Goal: Task Accomplishment & Management: Manage account settings

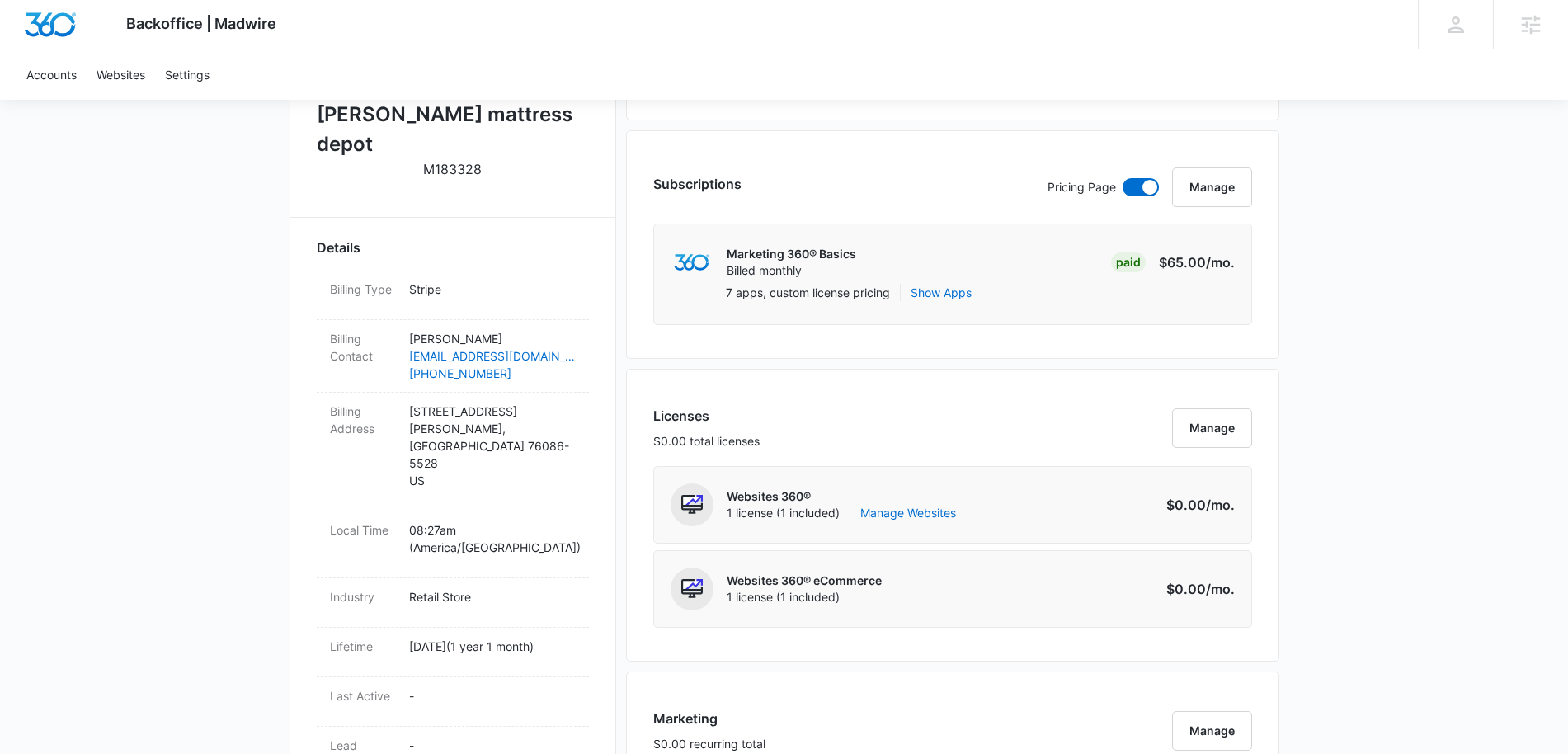
scroll to position [340, 0]
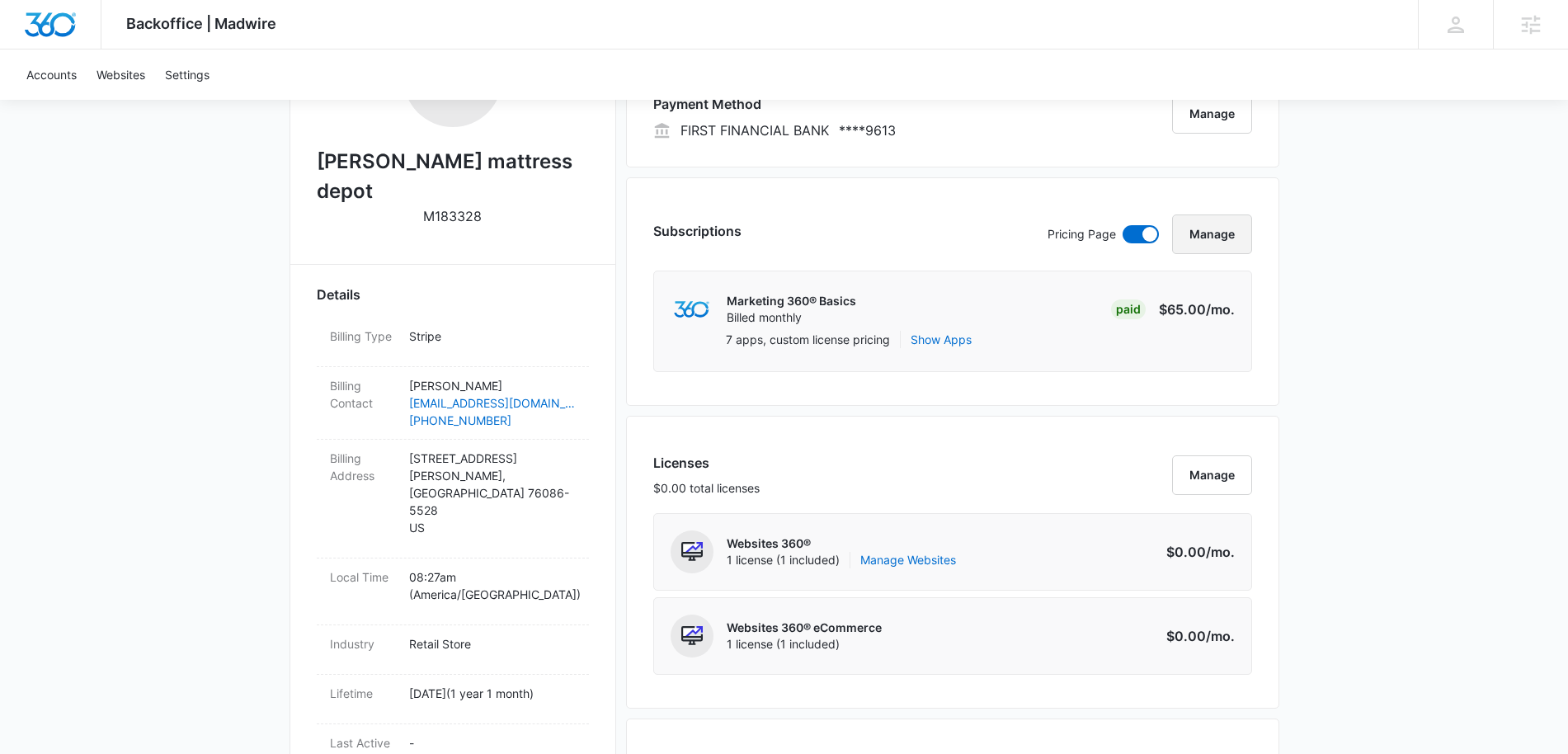
click at [1206, 235] on button "Manage" at bounding box center [1212, 234] width 80 height 40
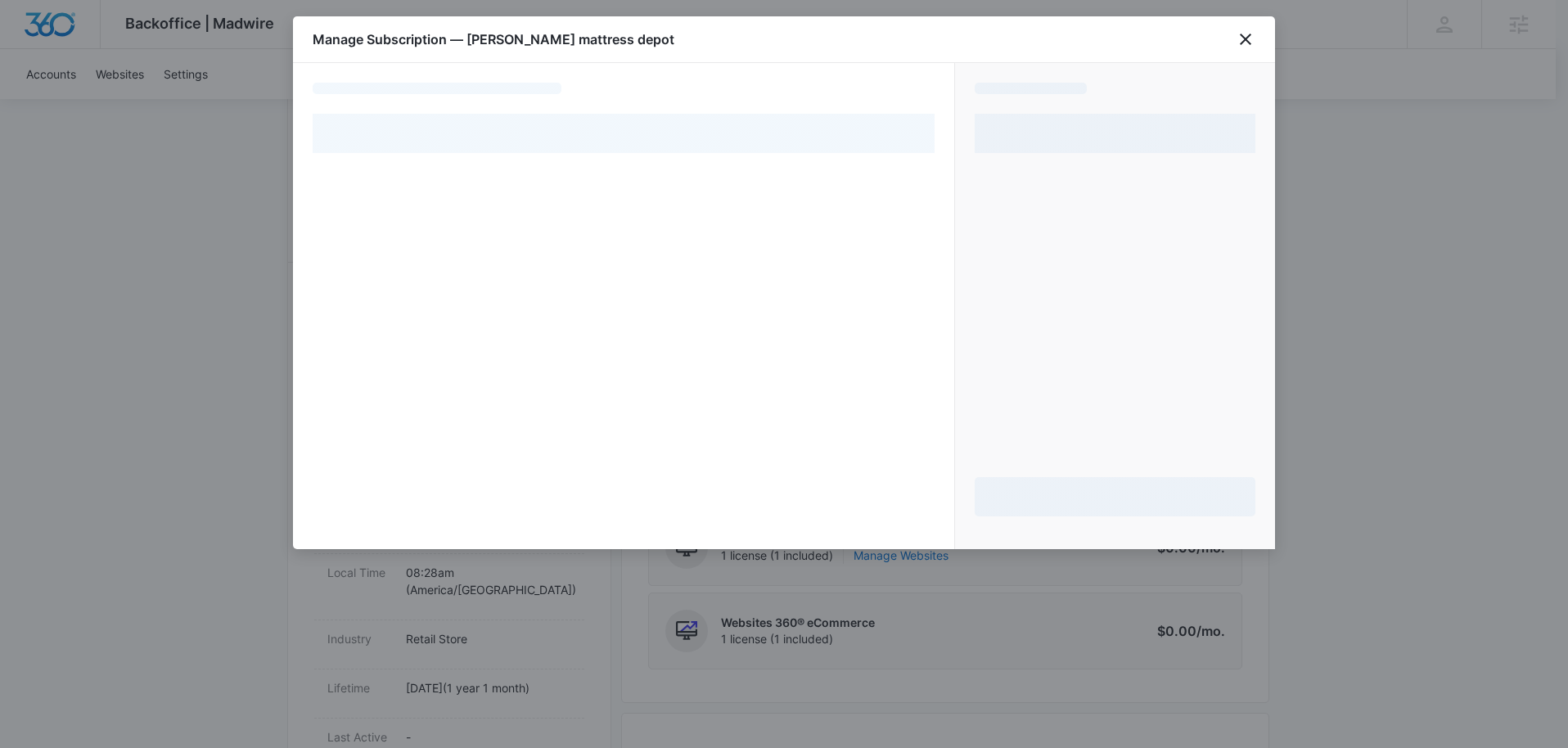
select select "pm_1Q3ieSA4n8RTgNjUjDPpCphH"
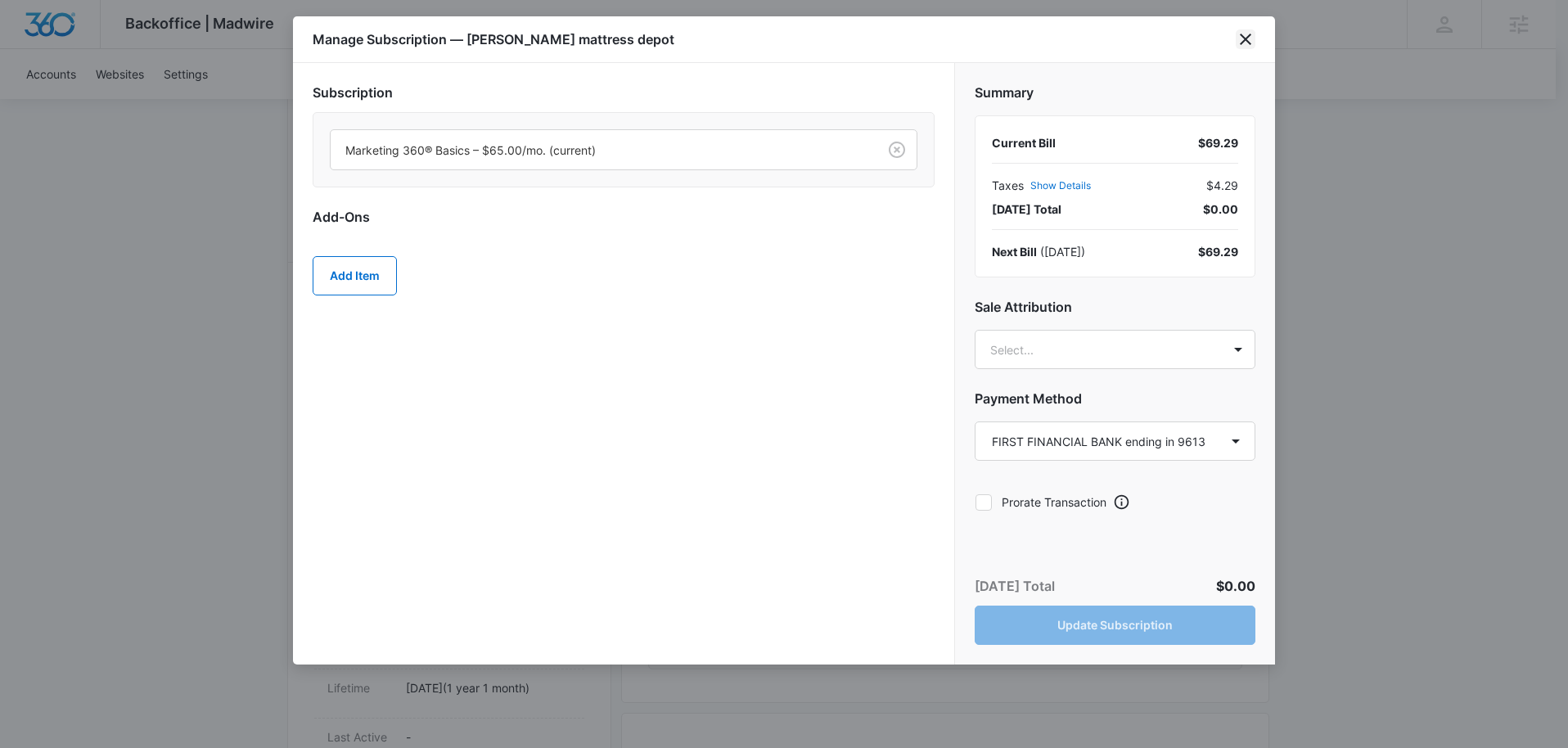
click at [1241, 32] on icon "close" at bounding box center [1245, 40] width 20 height 20
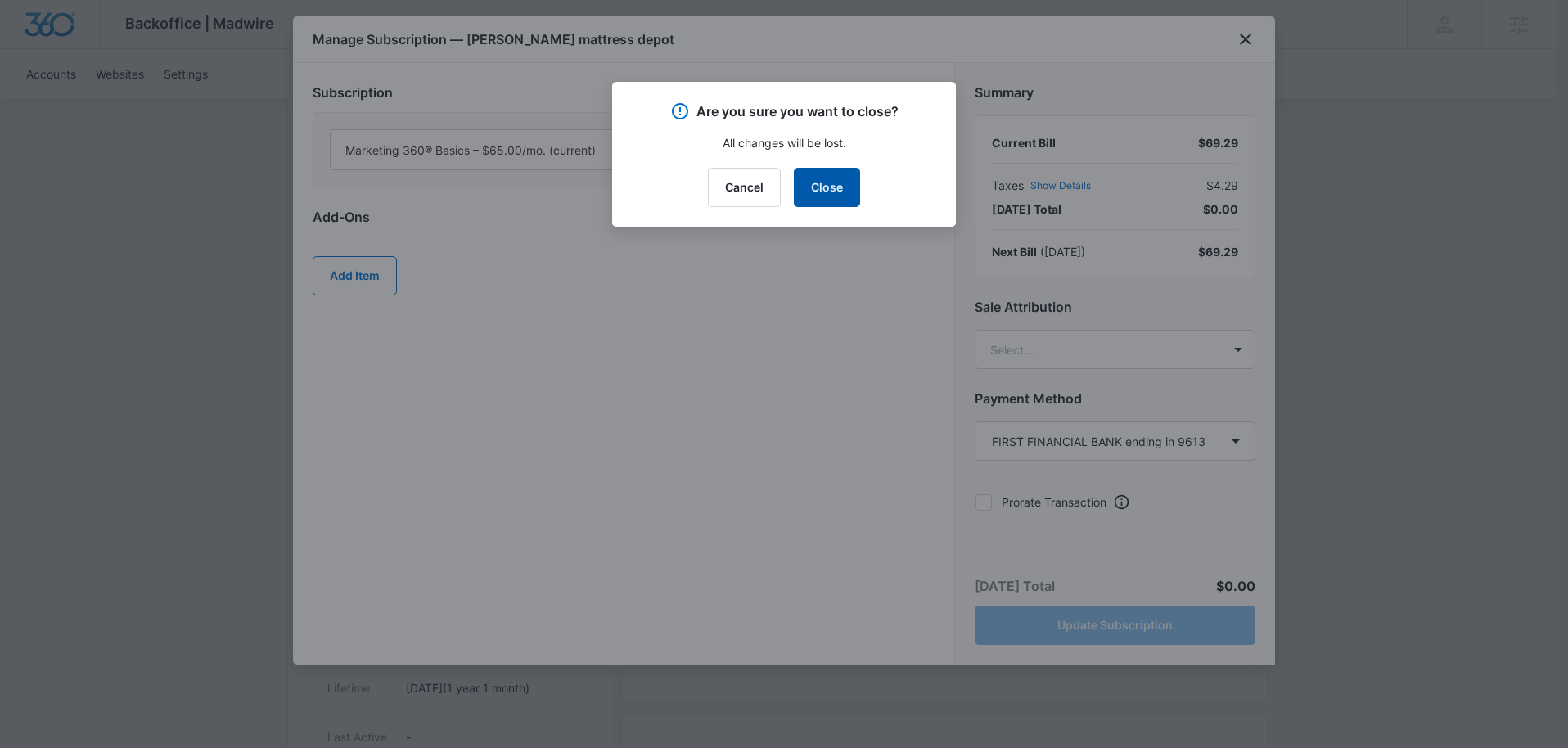
click at [815, 187] on button "Close" at bounding box center [827, 187] width 66 height 40
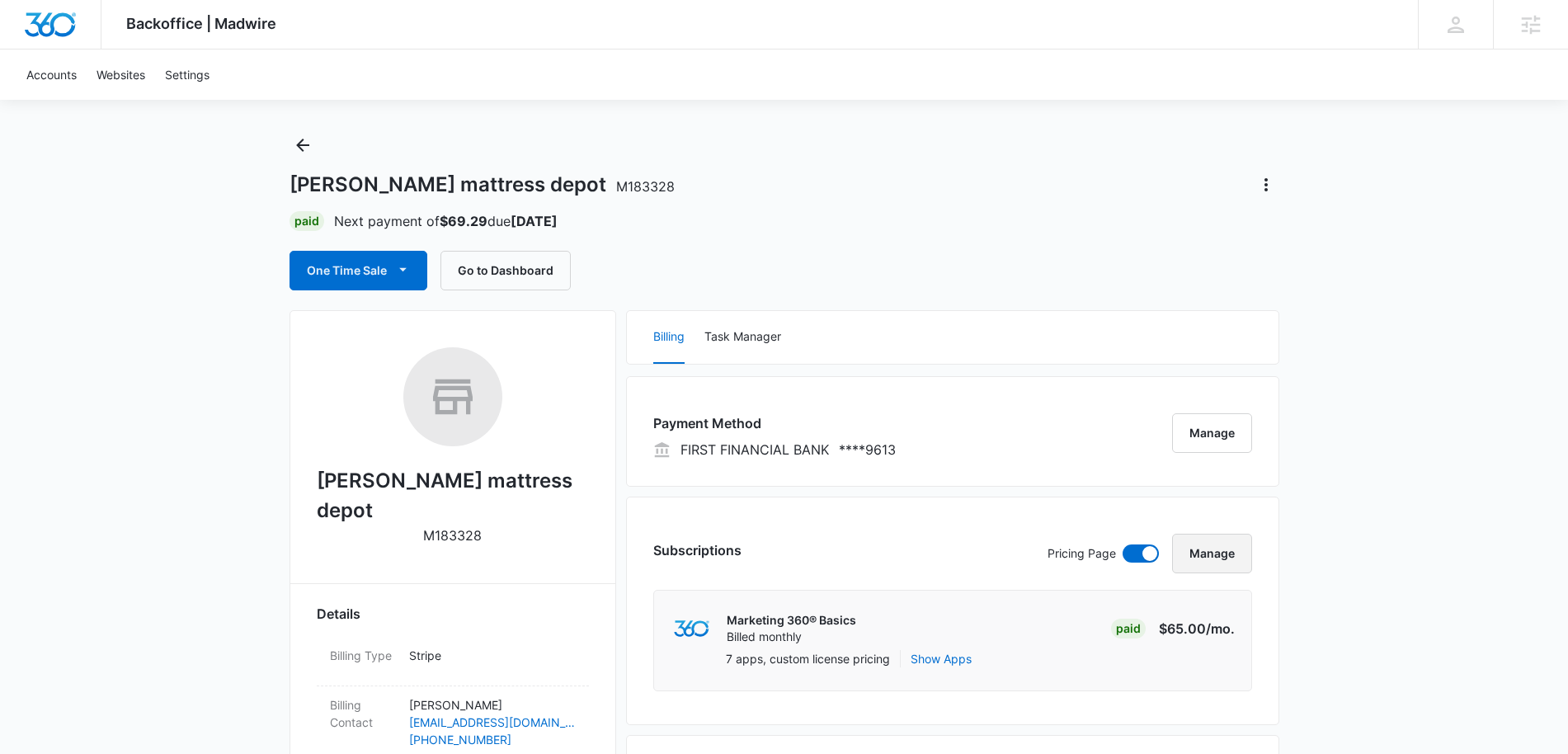
scroll to position [0, 0]
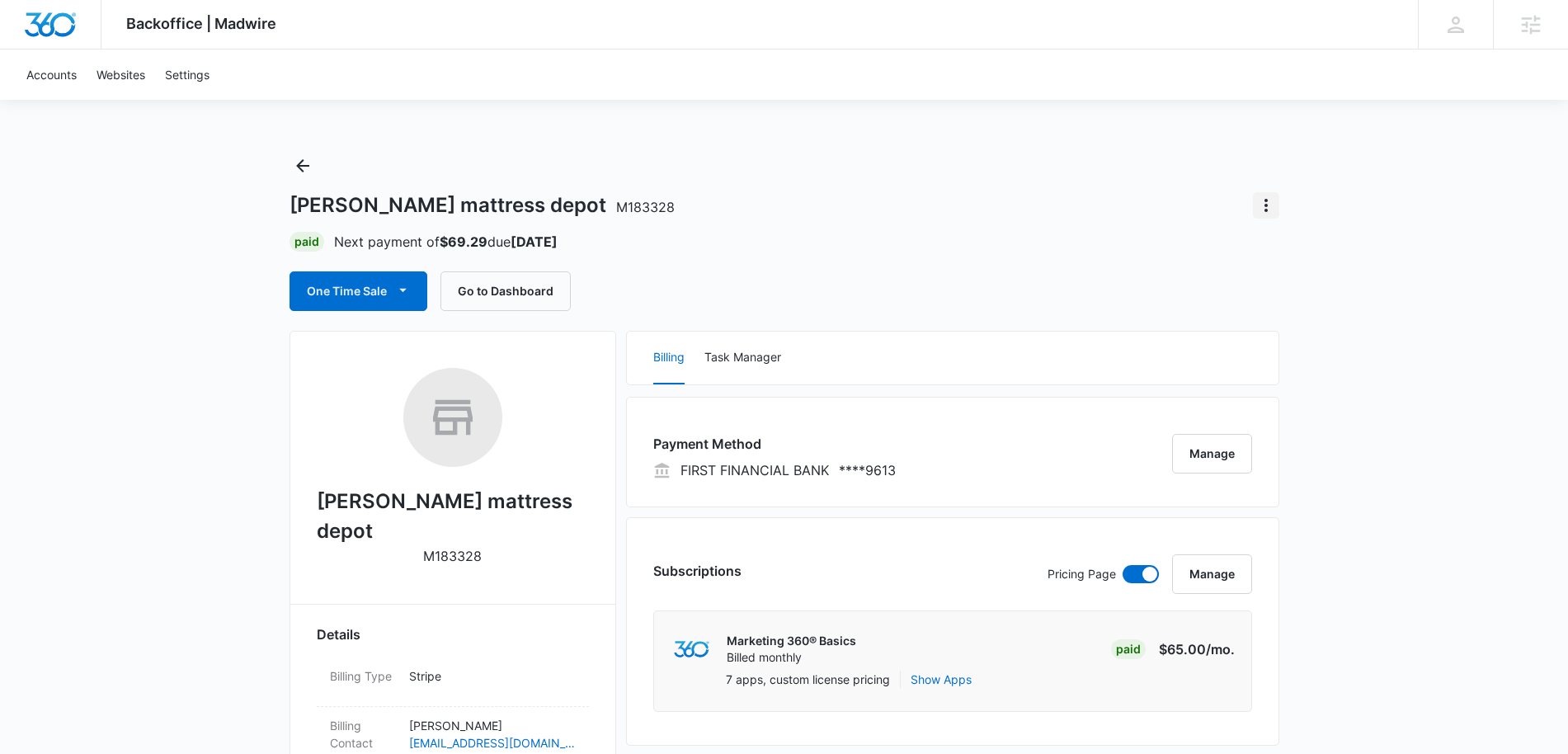
click at [1273, 209] on icon "Actions" at bounding box center [1266, 205] width 20 height 20
